Goal: Information Seeking & Learning: Find specific fact

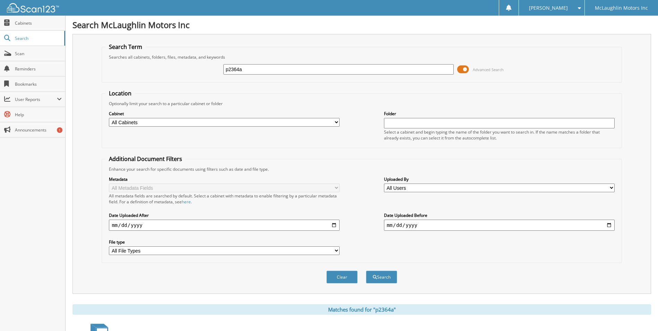
drag, startPoint x: 252, startPoint y: 70, endPoint x: 224, endPoint y: 70, distance: 27.7
click at [224, 70] on input "p2364a" at bounding box center [338, 69] width 231 height 10
type input "[PERSON_NAME]"
click at [366, 270] on button "Search" at bounding box center [381, 276] width 31 height 13
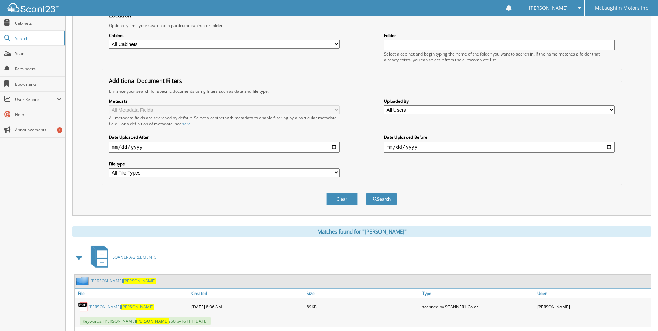
scroll to position [69, 0]
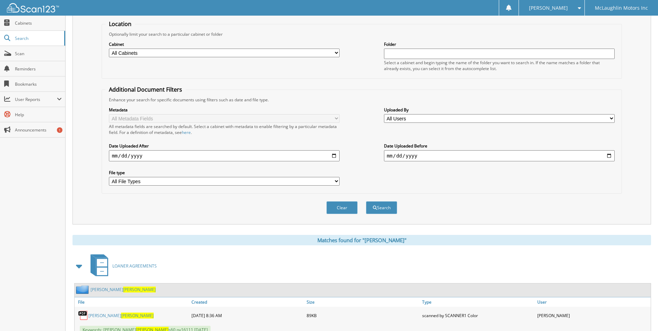
click at [233, 52] on select "All Cabinets ACCOUNTS PAYABLE ACCOUNTS RECEIVABLE AUDIO UNITS BODY SHOP CAR DEA…" at bounding box center [224, 53] width 231 height 9
select select "9053"
click at [109, 49] on select "All Cabinets ACCOUNTS PAYABLE ACCOUNTS RECEIVABLE AUDIO UNITS BODY SHOP CAR DEA…" at bounding box center [224, 53] width 231 height 9
click at [380, 210] on button "Search" at bounding box center [381, 207] width 31 height 13
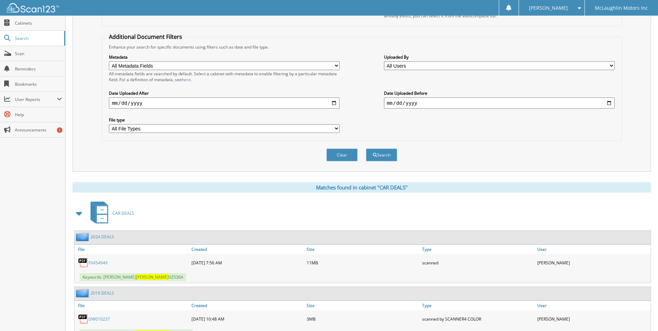
scroll to position [173, 0]
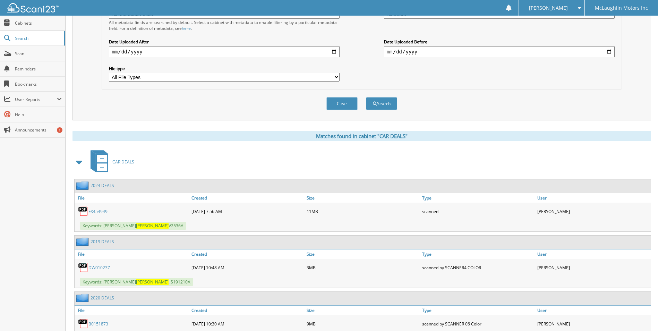
click at [94, 213] on link "FX454949" at bounding box center [97, 211] width 19 height 6
